Goal: Information Seeking & Learning: Learn about a topic

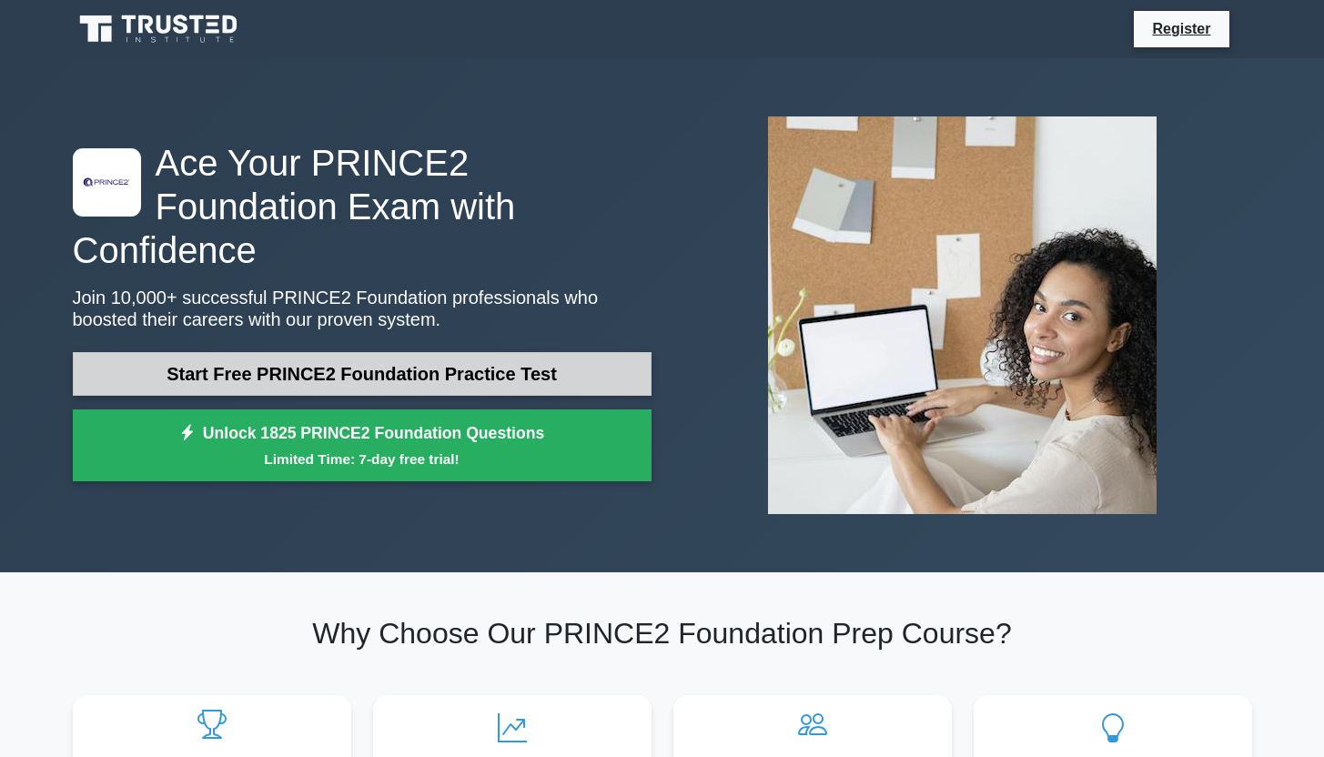
click at [584, 352] on link "Start Free PRINCE2 Foundation Practice Test" at bounding box center [362, 374] width 579 height 44
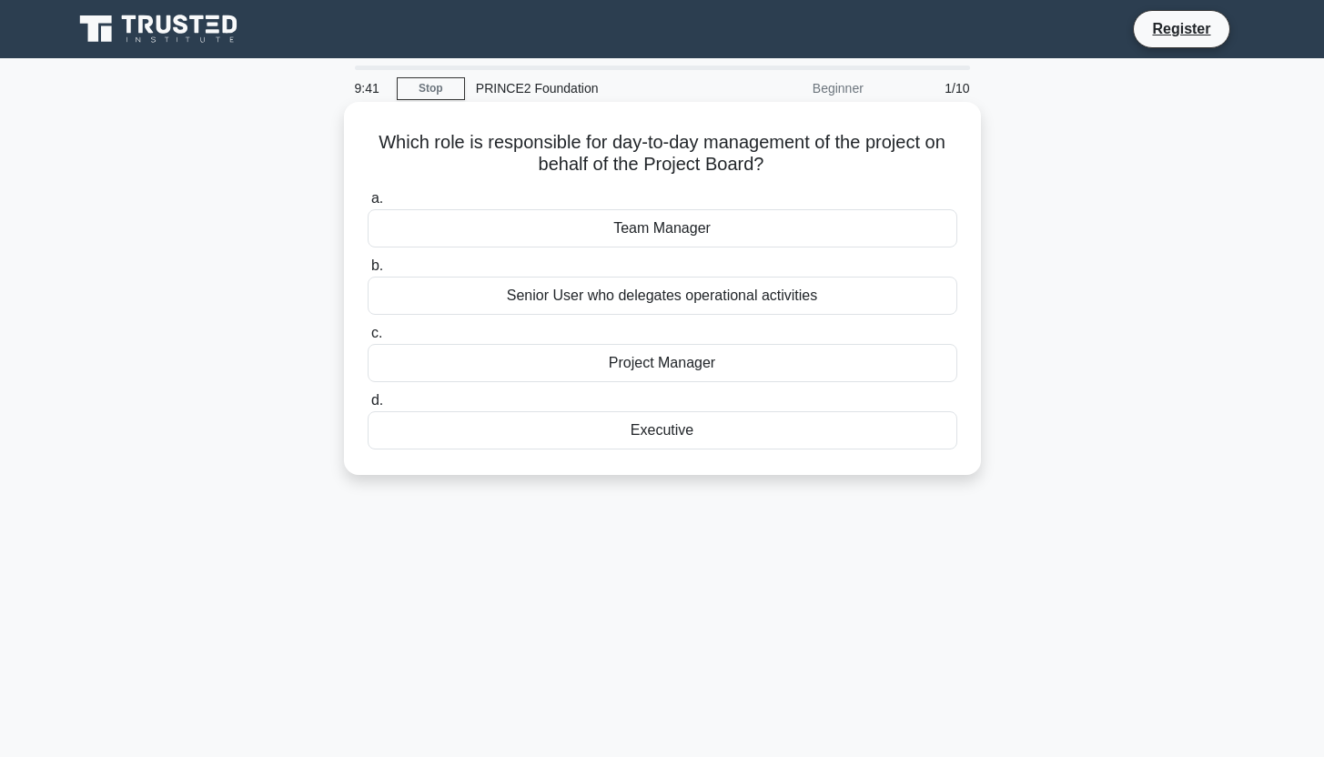
click at [828, 227] on div "Team Manager" at bounding box center [663, 228] width 590 height 38
click at [368, 205] on input "a. Team Manager" at bounding box center [368, 199] width 0 height 12
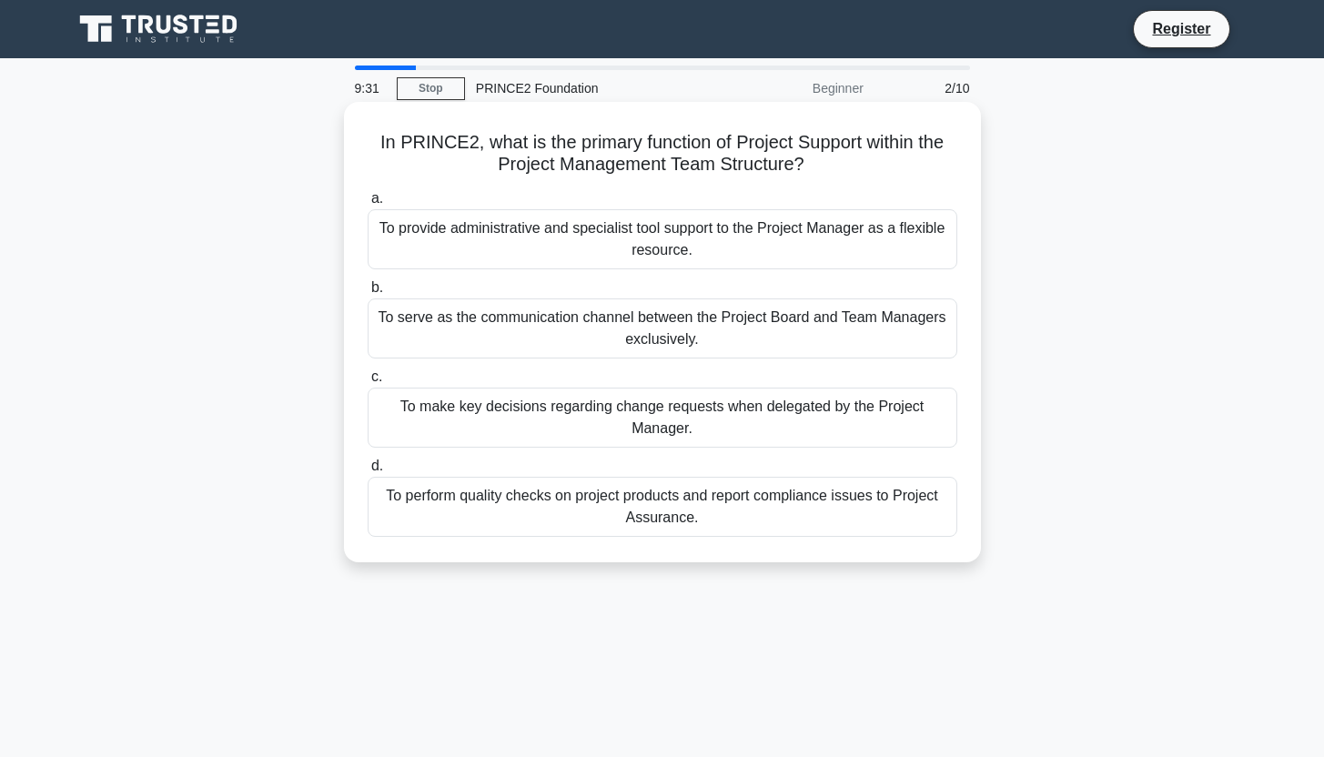
click at [816, 244] on div "To provide administrative and specialist tool support to the Project Manager as…" at bounding box center [663, 239] width 590 height 60
click at [368, 205] on input "a. To provide administrative and specialist tool support to the Project Manager…" at bounding box center [368, 199] width 0 height 12
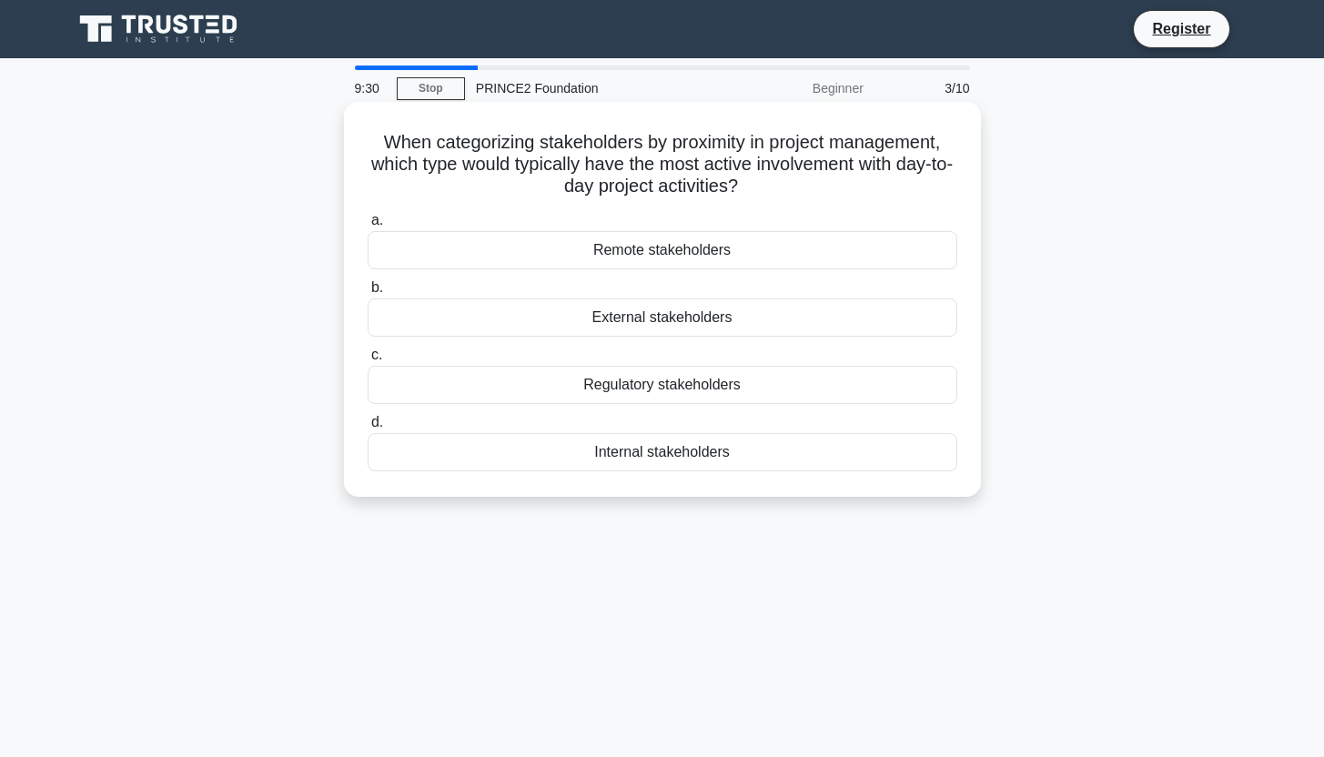
click at [783, 325] on div "External stakeholders" at bounding box center [663, 318] width 590 height 38
click at [368, 294] on input "b. External stakeholders" at bounding box center [368, 288] width 0 height 12
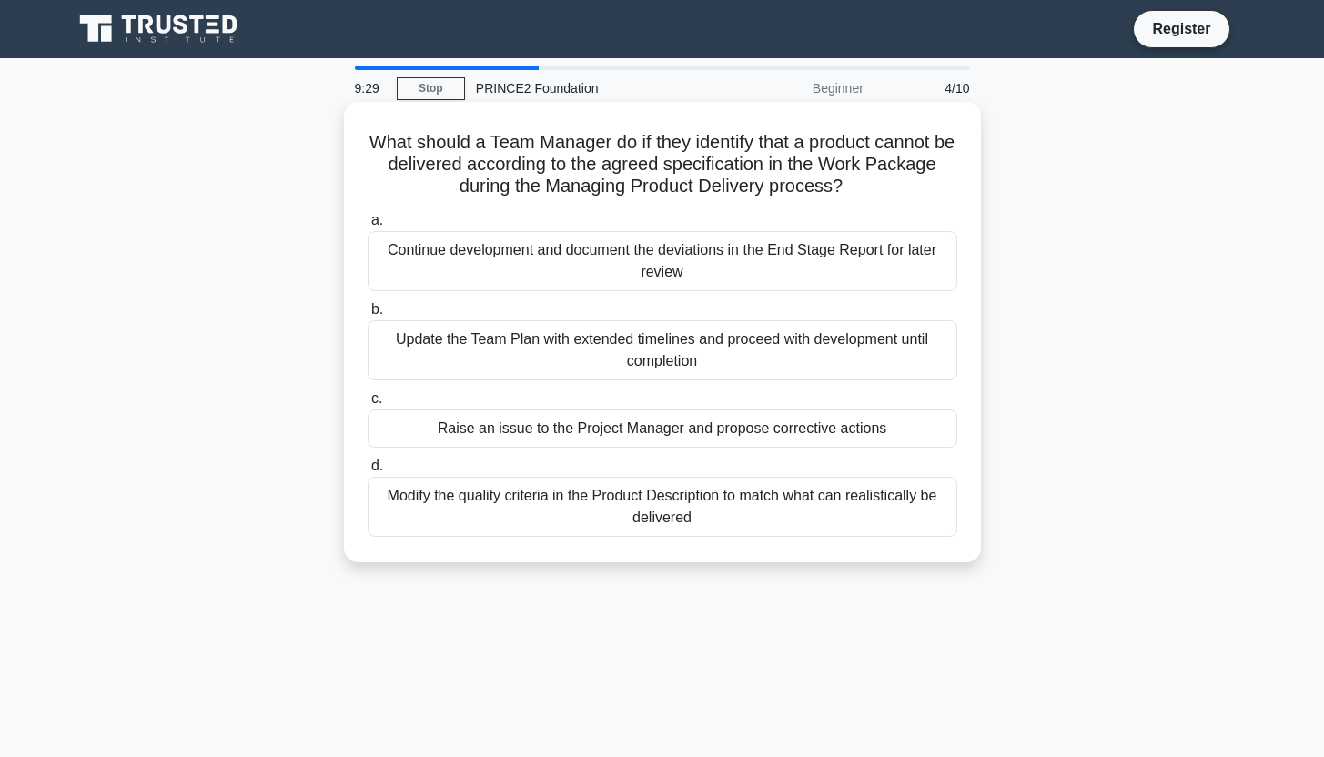
click at [777, 350] on div "Update the Team Plan with extended timelines and proceed with development until…" at bounding box center [663, 350] width 590 height 60
click at [368, 316] on input "b. Update the Team Plan with extended timelines and proceed with development un…" at bounding box center [368, 310] width 0 height 12
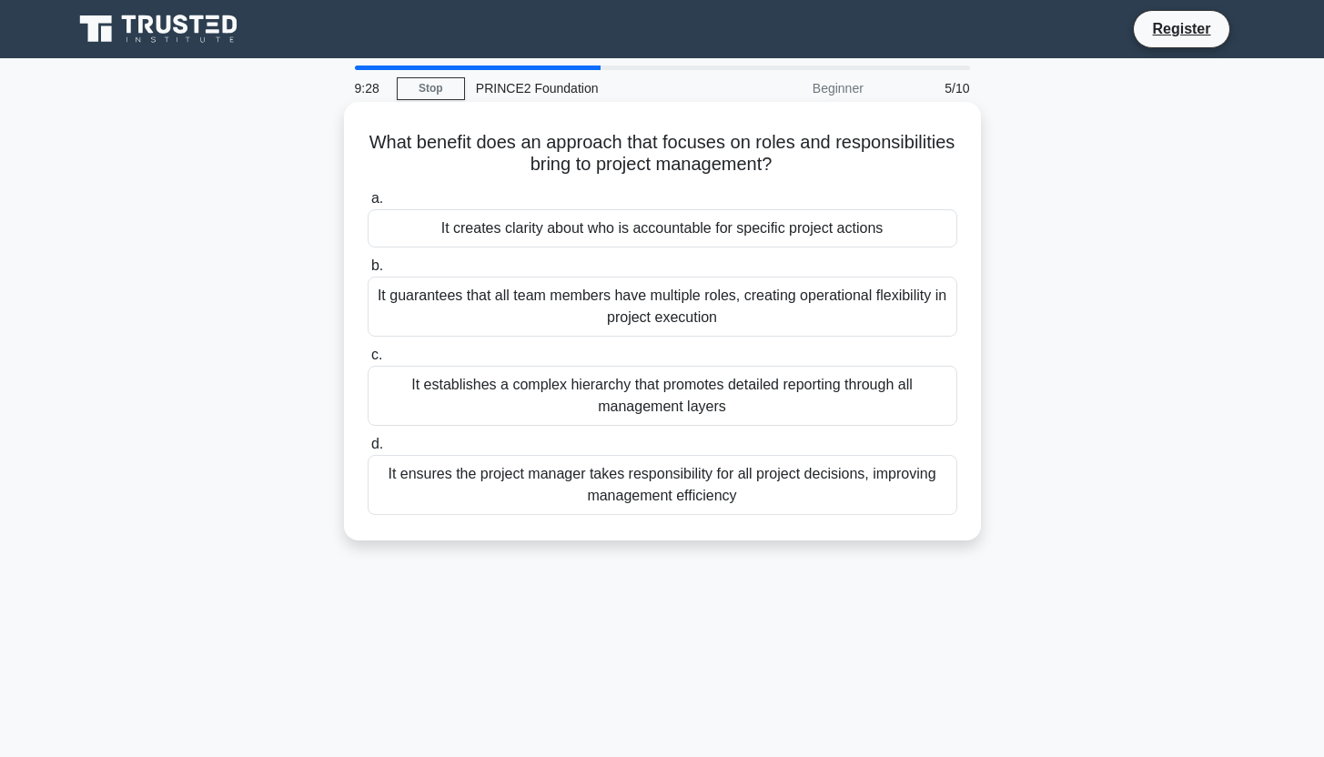
click at [746, 239] on div "It creates clarity about who is accountable for specific project actions" at bounding box center [663, 228] width 590 height 38
click at [368, 205] on input "a. It creates clarity about who is accountable for specific project actions" at bounding box center [368, 199] width 0 height 12
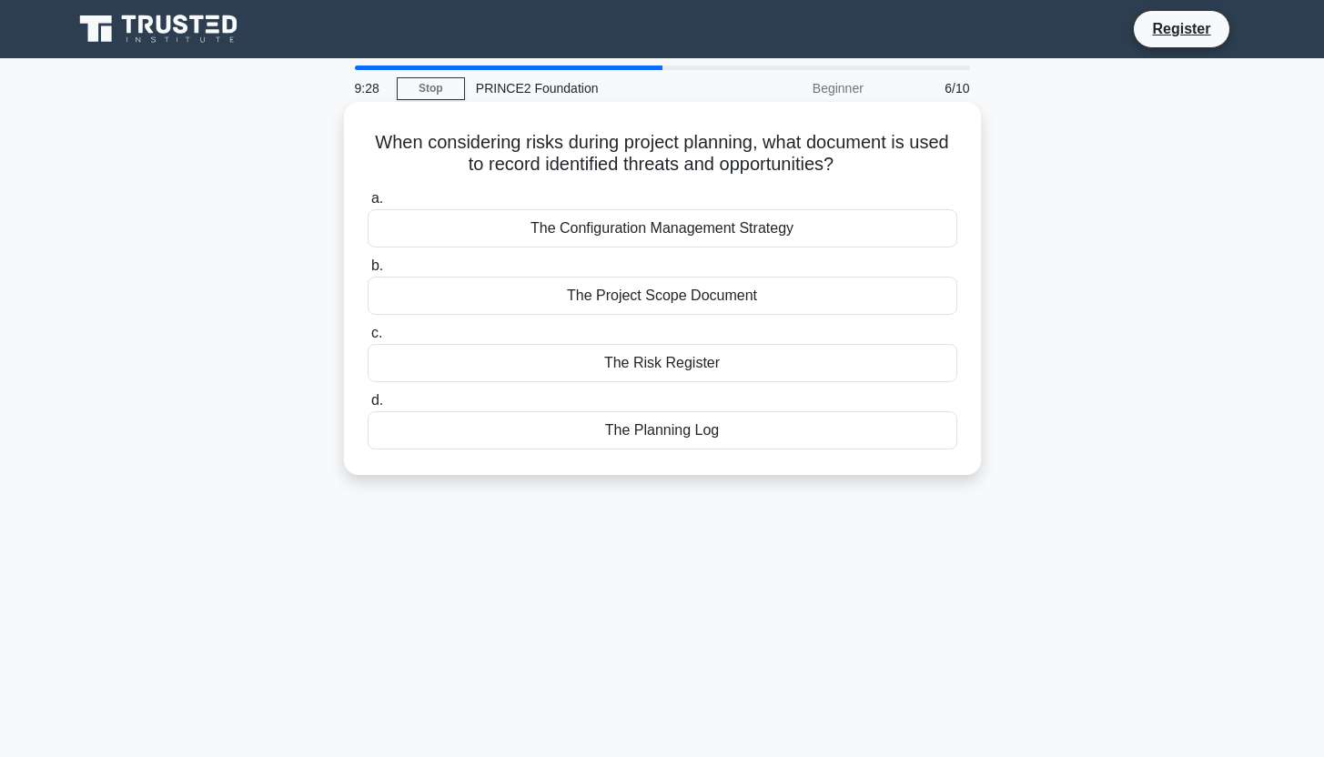
click at [775, 393] on label "d. The Planning Log" at bounding box center [663, 420] width 590 height 60
click at [368, 395] on input "d. The Planning Log" at bounding box center [368, 401] width 0 height 12
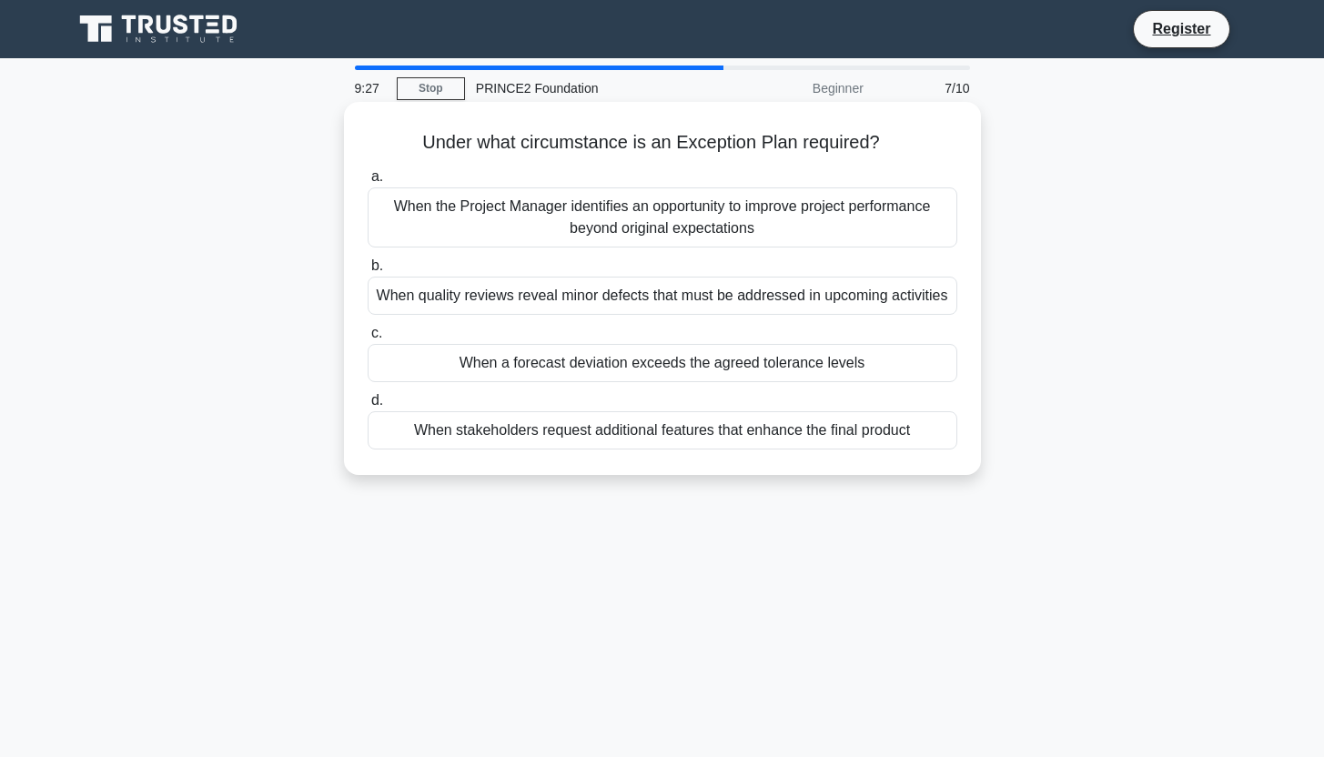
click at [770, 437] on div "When stakeholders request additional features that enhance the final product" at bounding box center [663, 430] width 590 height 38
click at [368, 407] on input "d. When stakeholders request additional features that enhance the final product" at bounding box center [368, 401] width 0 height 12
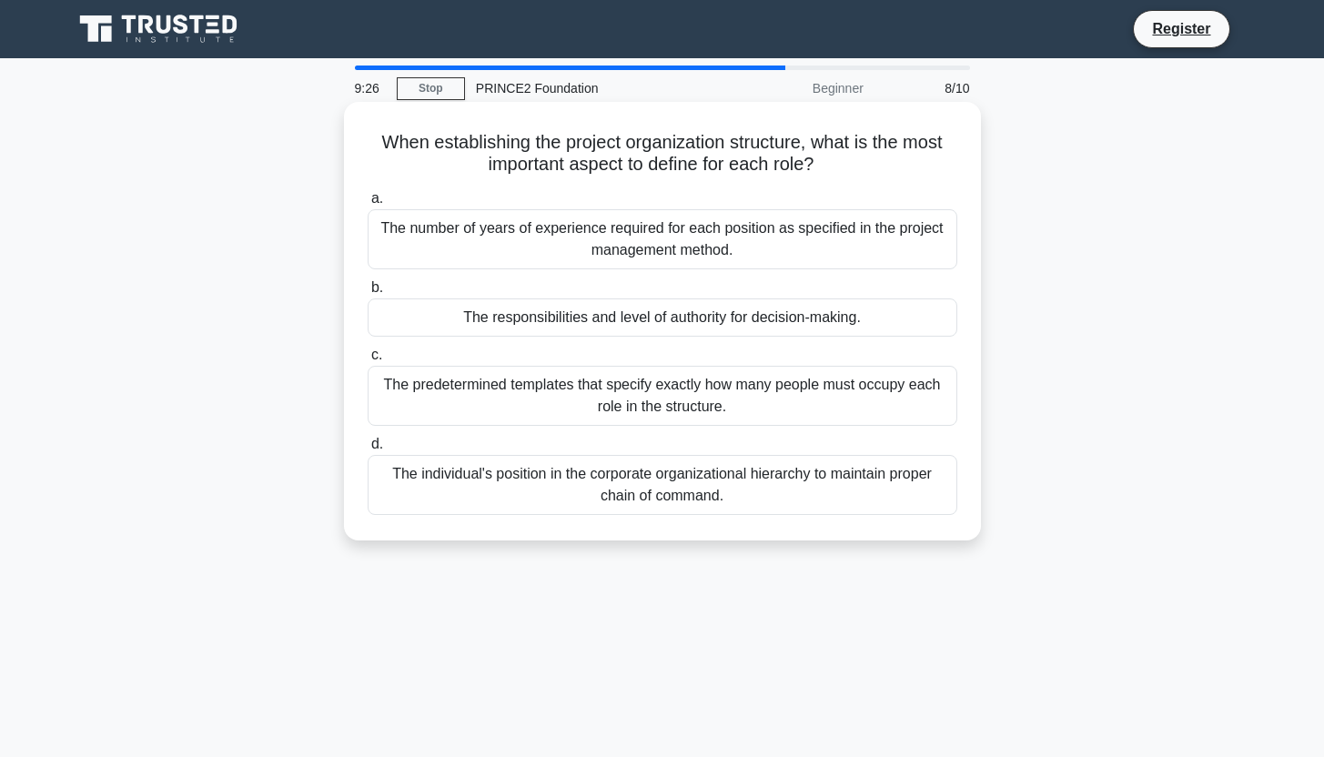
click at [769, 318] on div "The responsibilities and level of authority for decision-making." at bounding box center [663, 318] width 590 height 38
click at [368, 294] on input "b. The responsibilities and level of authority for decision-making." at bounding box center [368, 288] width 0 height 12
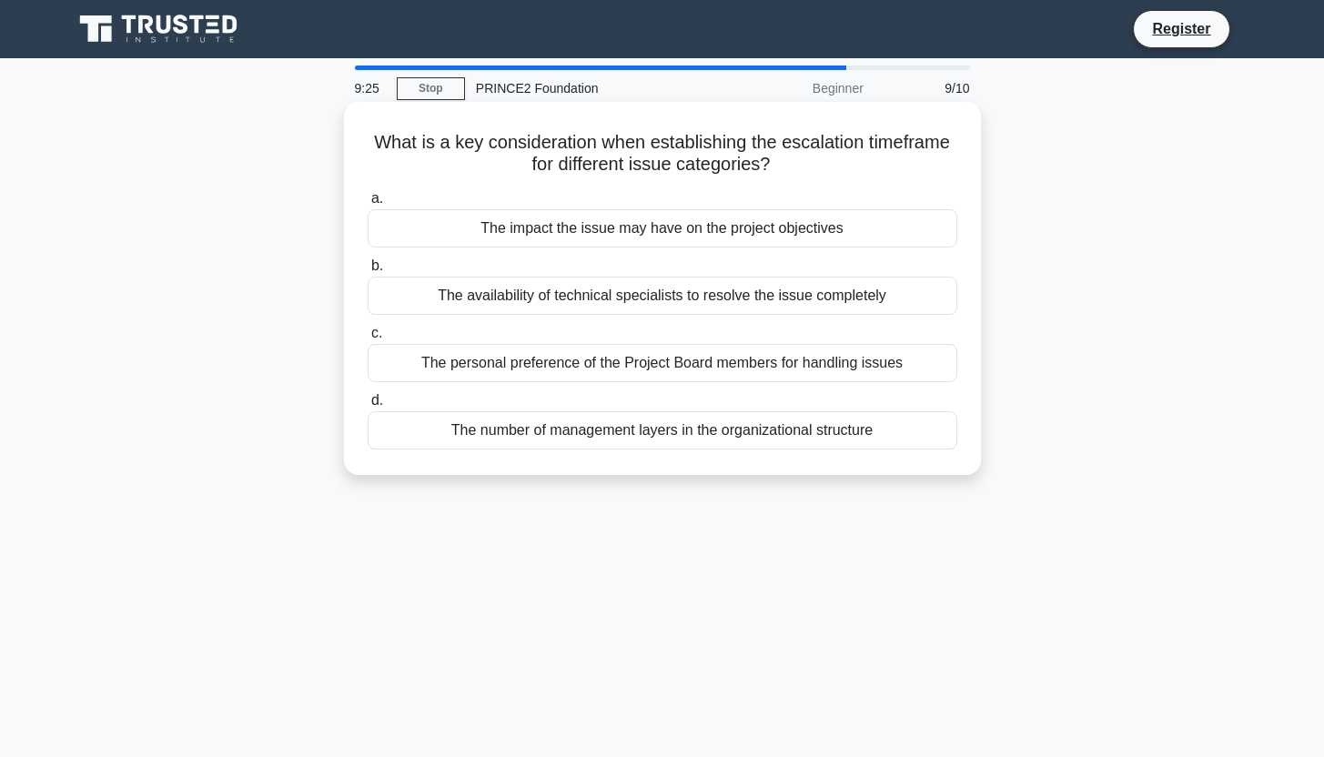
click at [761, 284] on div "The availability of technical specialists to resolve the issue completely" at bounding box center [663, 296] width 590 height 38
click at [368, 272] on input "b. The availability of technical specialists to resolve the issue completely" at bounding box center [368, 266] width 0 height 12
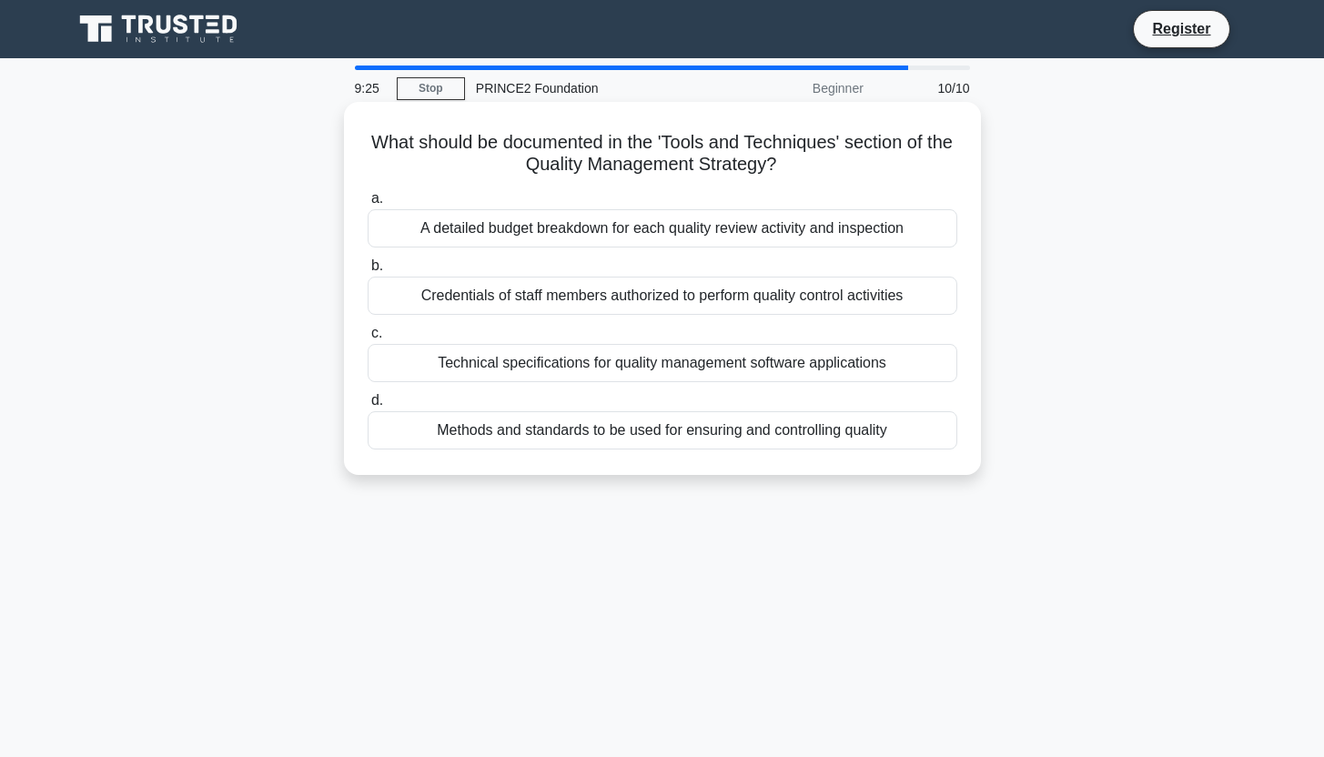
drag, startPoint x: 762, startPoint y: 355, endPoint x: 762, endPoint y: 365, distance: 10.0
click at [762, 360] on div "Technical specifications for quality management software applications" at bounding box center [663, 363] width 590 height 38
click at [368, 340] on input "c. Technical specifications for quality management software applications" at bounding box center [368, 334] width 0 height 12
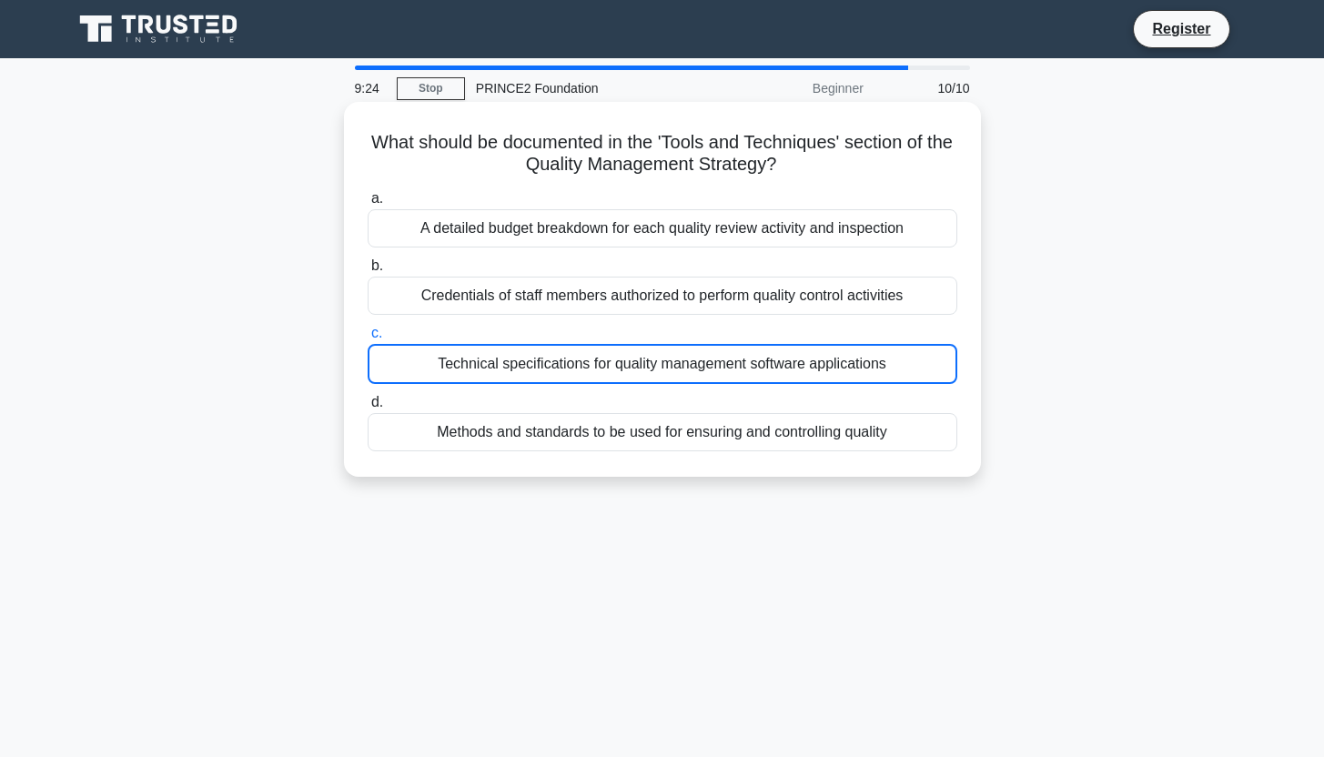
click at [761, 372] on div "Technical specifications for quality management software applications" at bounding box center [663, 364] width 590 height 40
click at [368, 340] on input "c. Technical specifications for quality management software applications" at bounding box center [368, 334] width 0 height 12
